Goal: Task Accomplishment & Management: Manage account settings

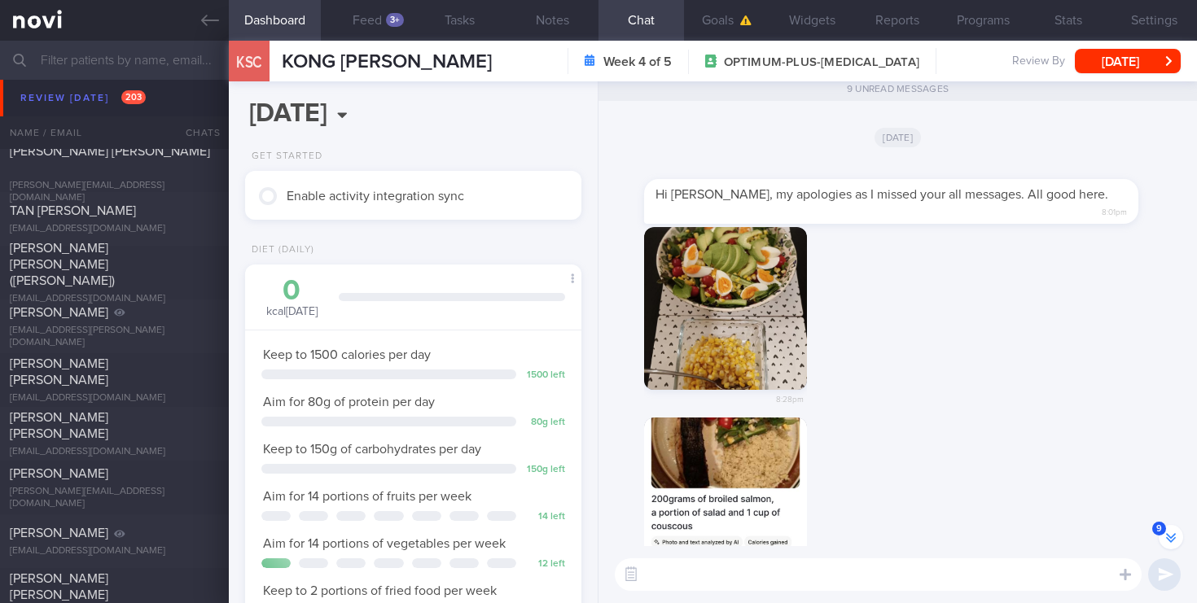
scroll to position [7433, 0]
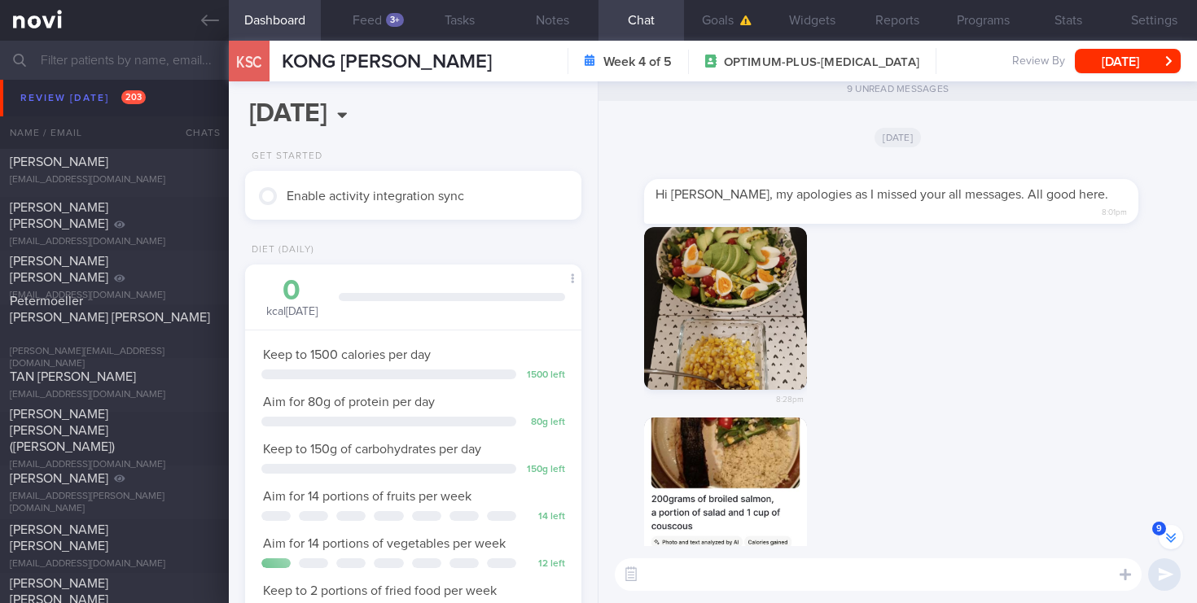
click at [96, 51] on input "text" at bounding box center [598, 60] width 1197 height 39
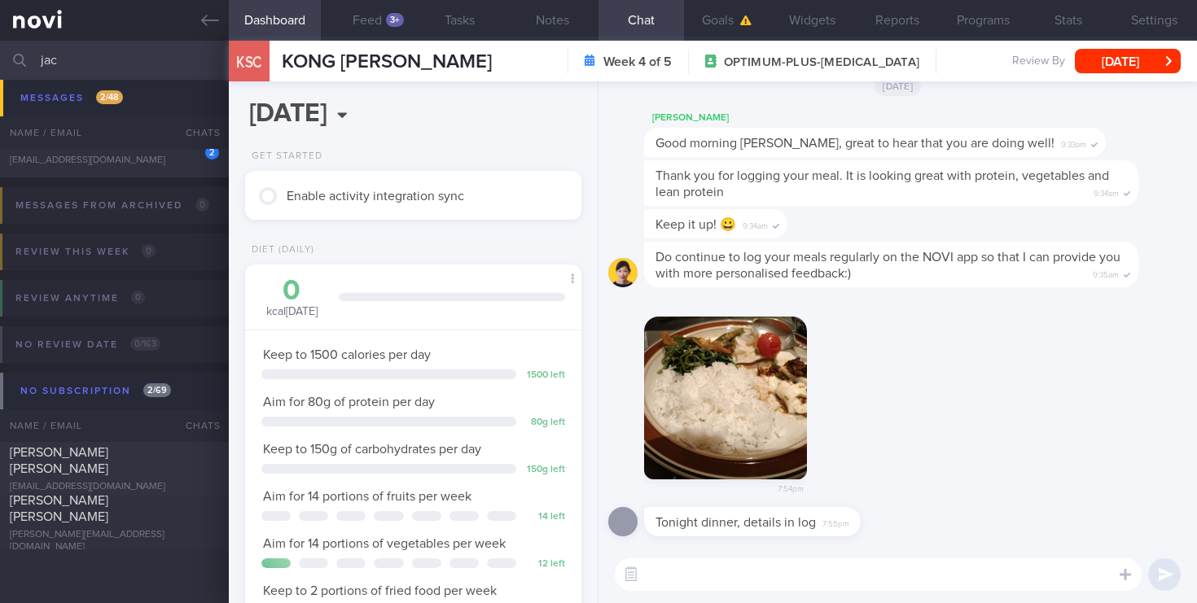
scroll to position [429, 0]
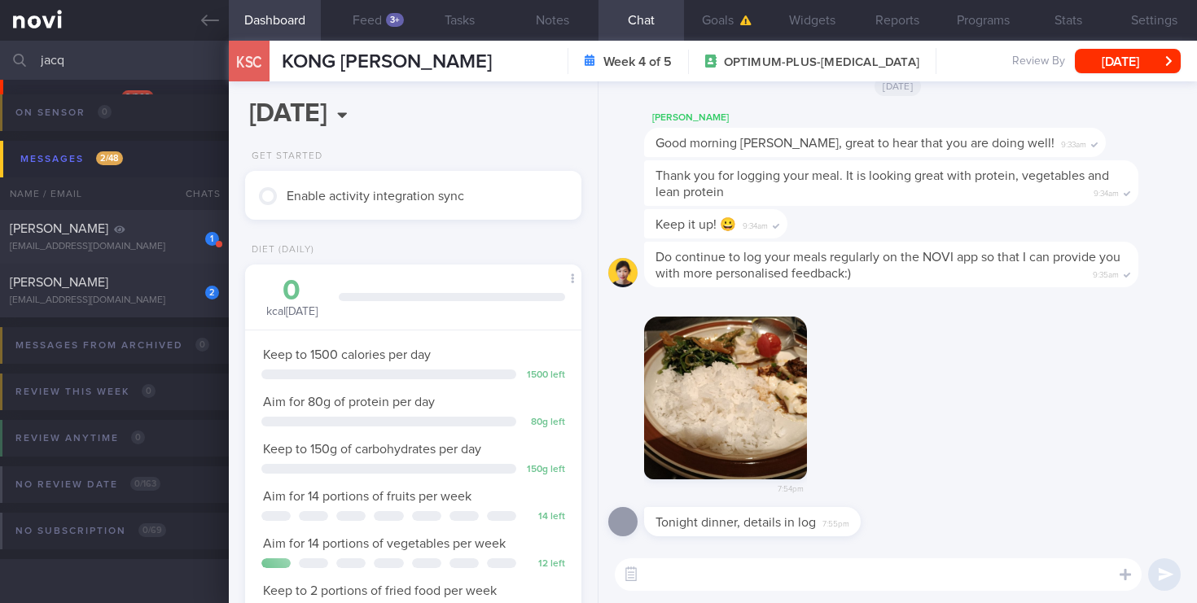
scroll to position [182, 0]
type input "[PERSON_NAME]"
click at [108, 280] on span "[PERSON_NAME]" at bounding box center [59, 282] width 99 height 13
select select "5"
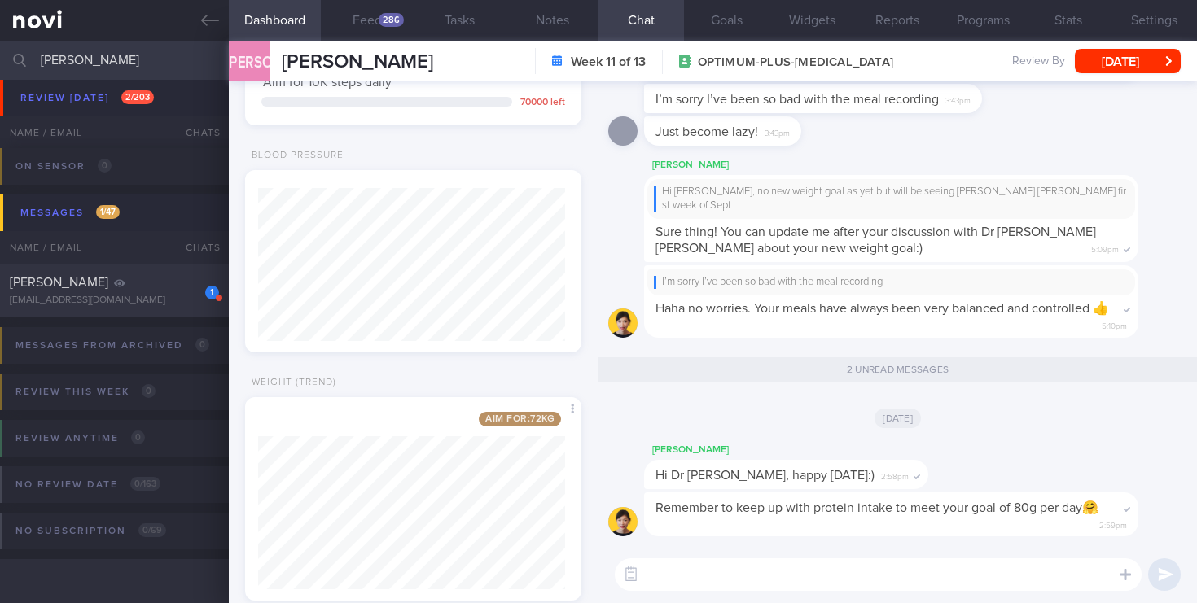
scroll to position [518, 0]
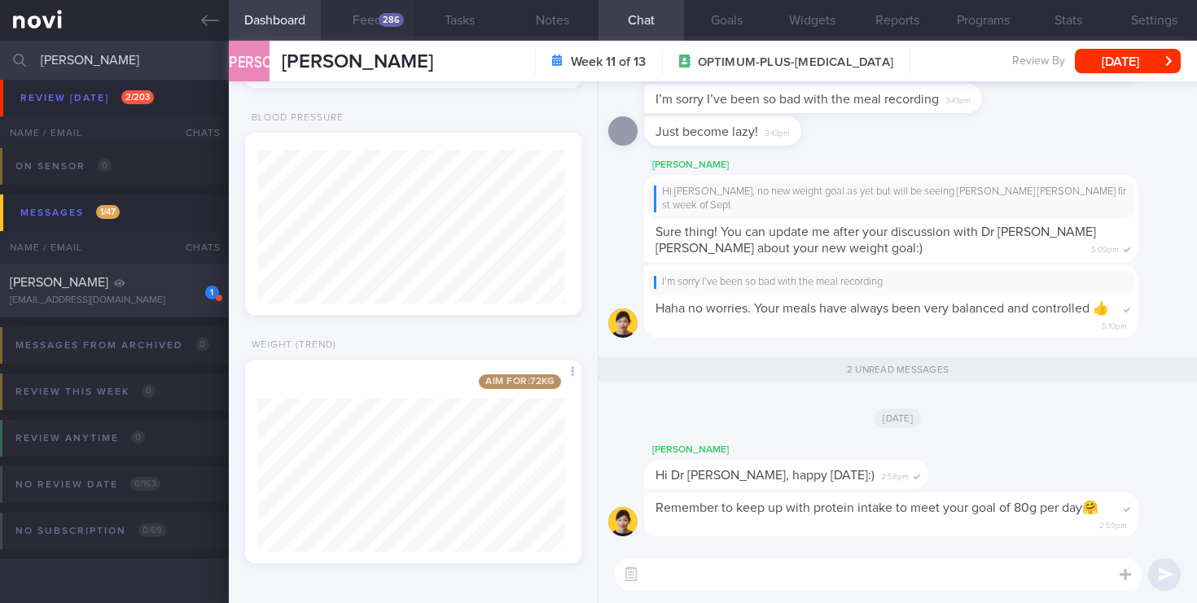
click at [388, 24] on div "286" at bounding box center [391, 20] width 25 height 14
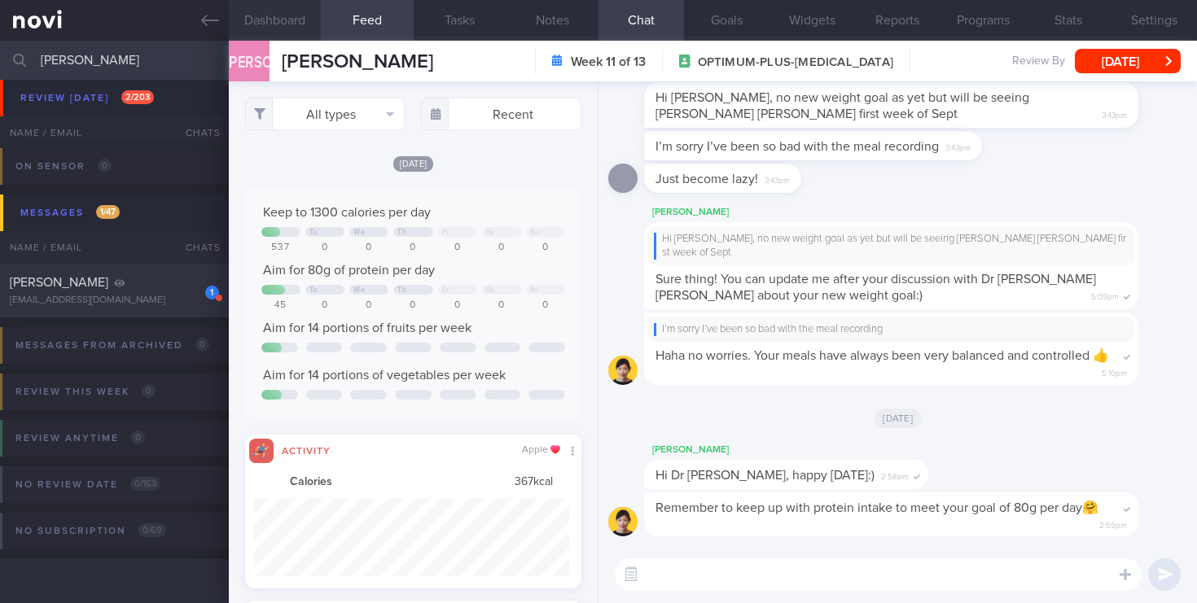
click at [276, 16] on button "Dashboard" at bounding box center [275, 20] width 93 height 41
